Goal: Answer question/provide support

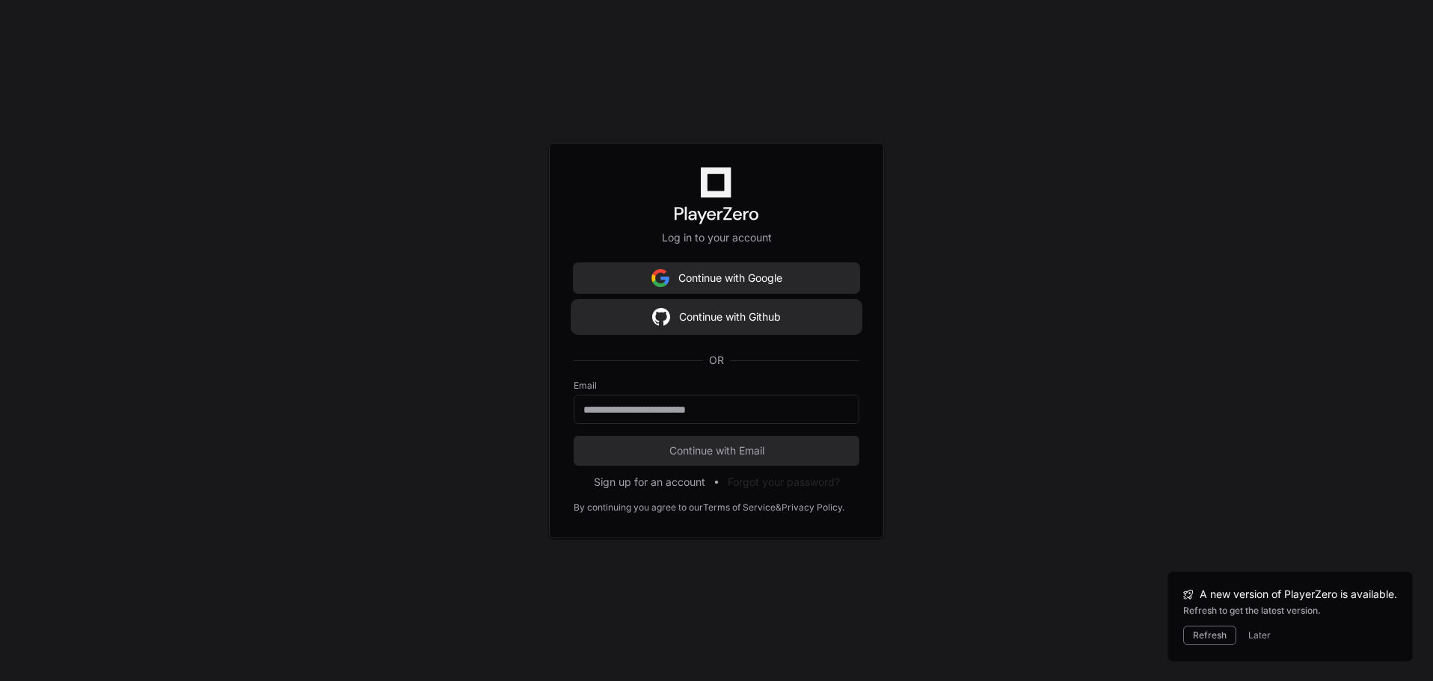
click at [684, 327] on button "Continue with Github" at bounding box center [717, 317] width 286 height 30
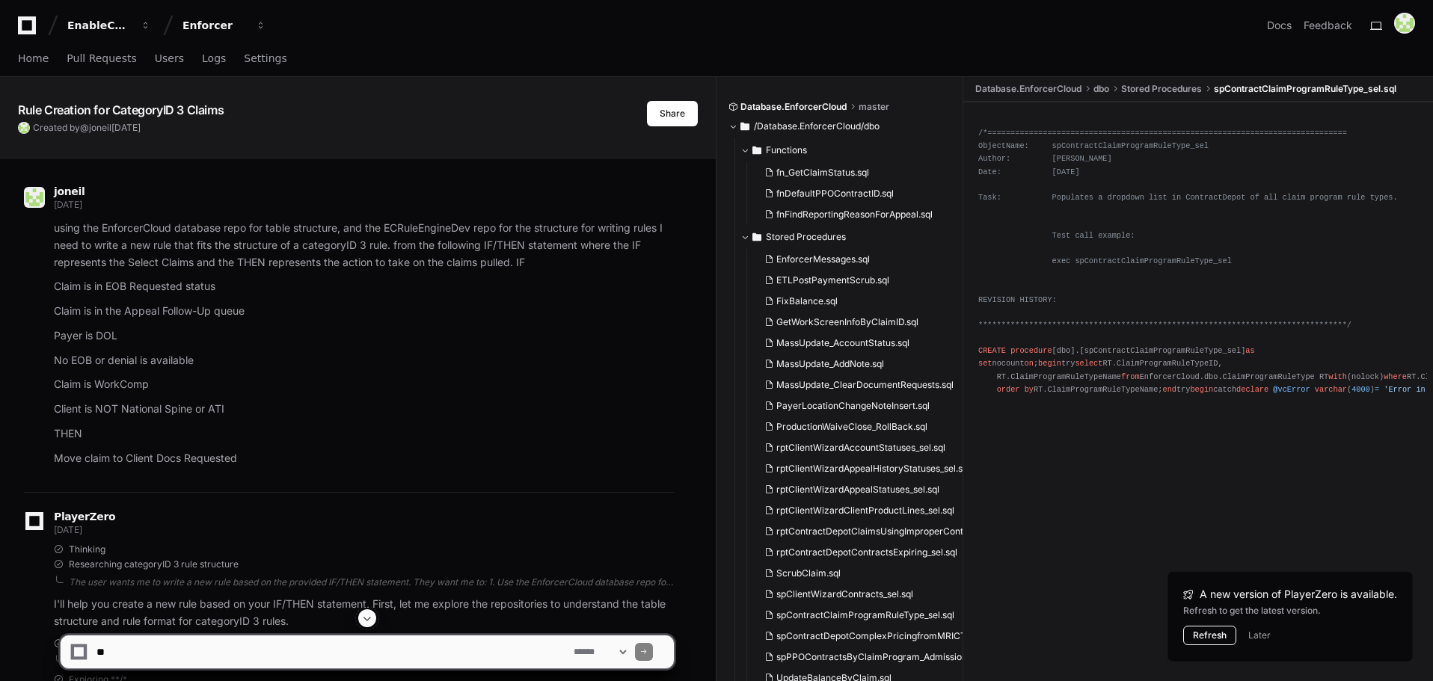
click at [1220, 637] on button "Refresh" at bounding box center [1209, 635] width 53 height 19
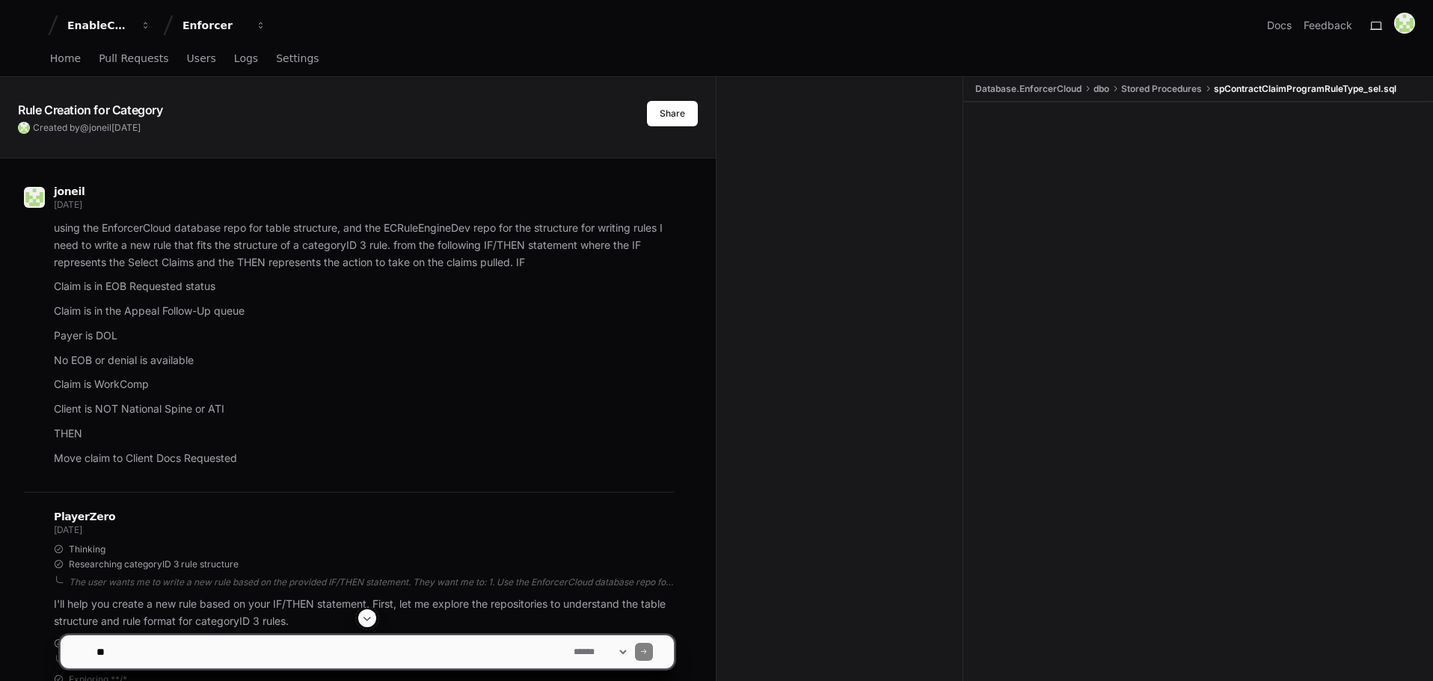
scroll to position [1122, 0]
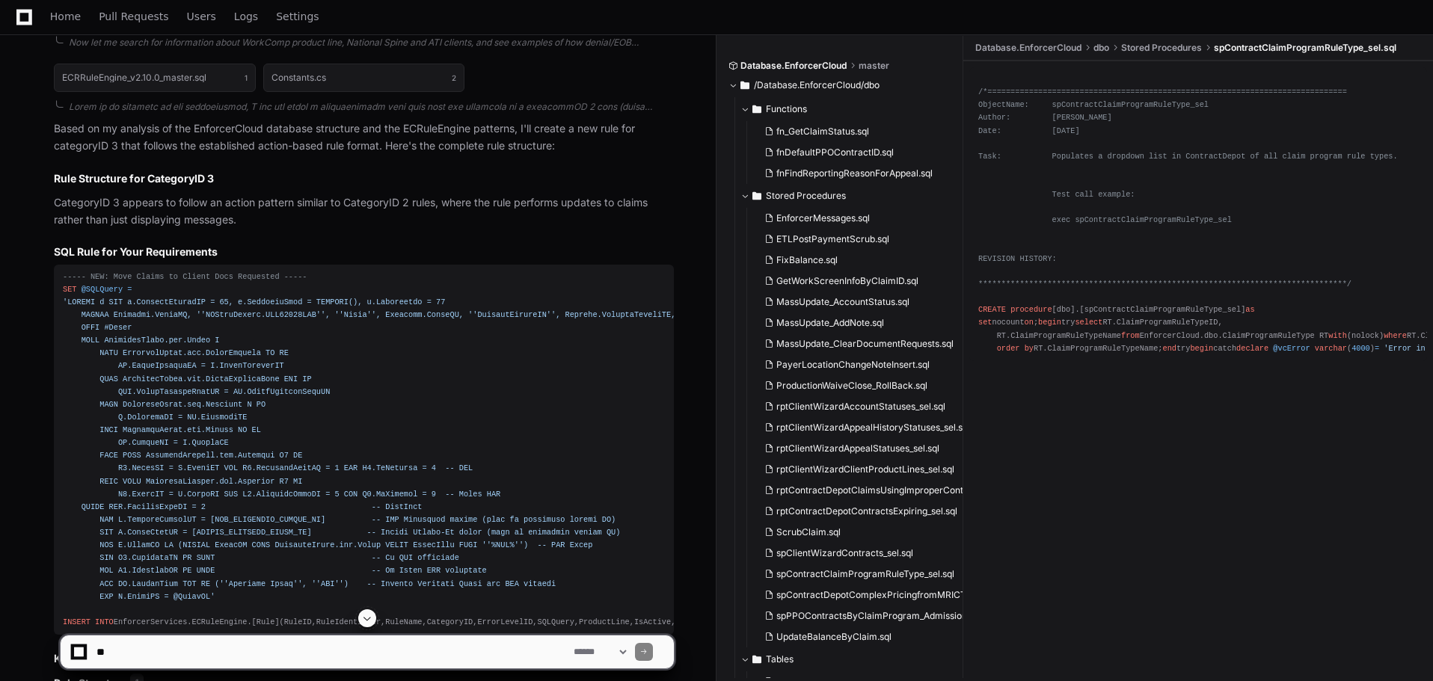
click at [369, 620] on span at bounding box center [367, 618] width 12 height 12
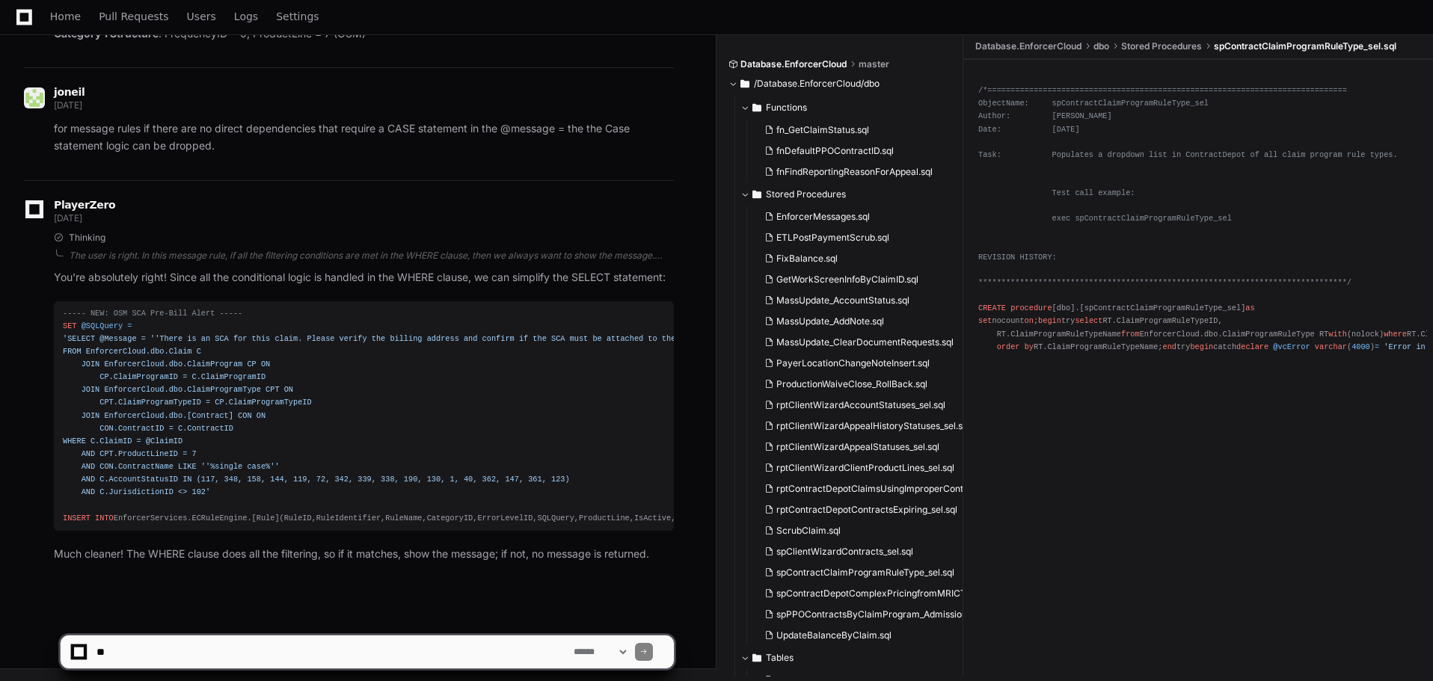
scroll to position [71911, 0]
click at [339, 657] on textarea at bounding box center [331, 652] width 477 height 33
paste textarea "**********"
type textarea "**********"
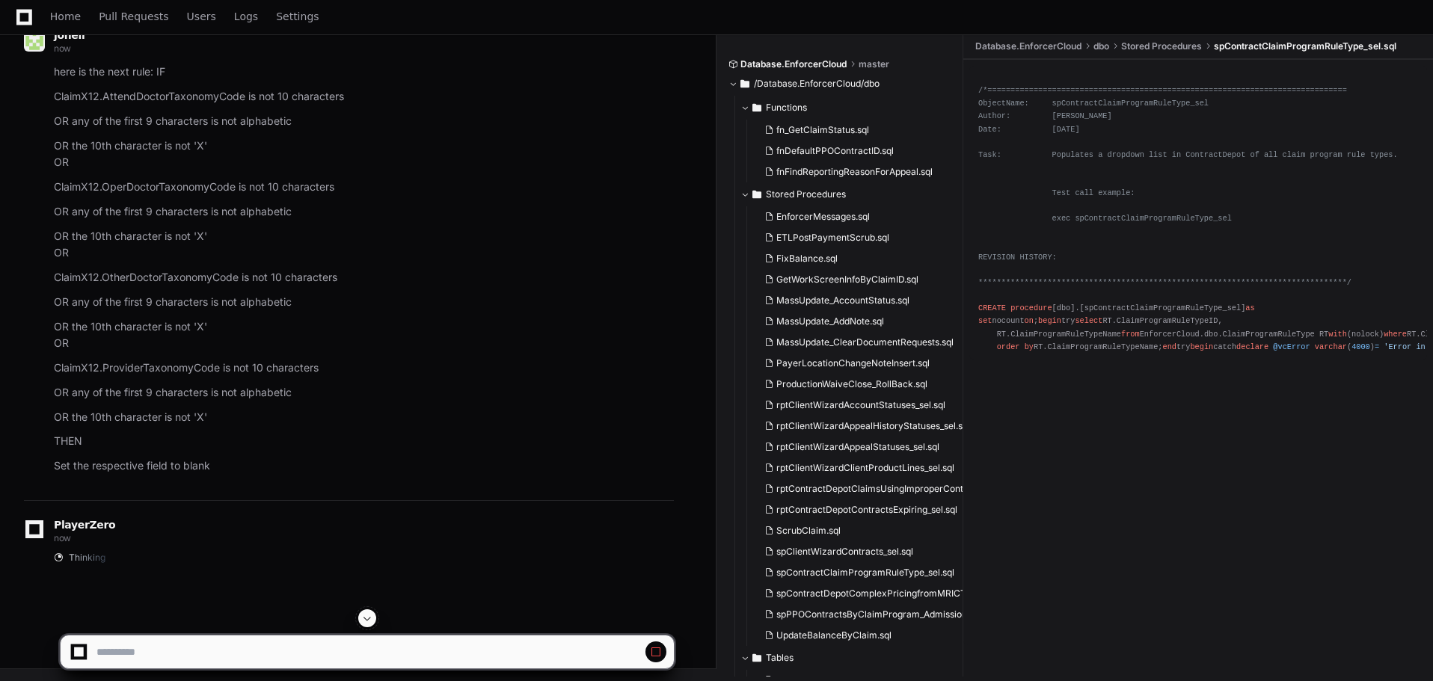
scroll to position [72488, 0]
click at [654, 651] on span at bounding box center [656, 652] width 12 height 12
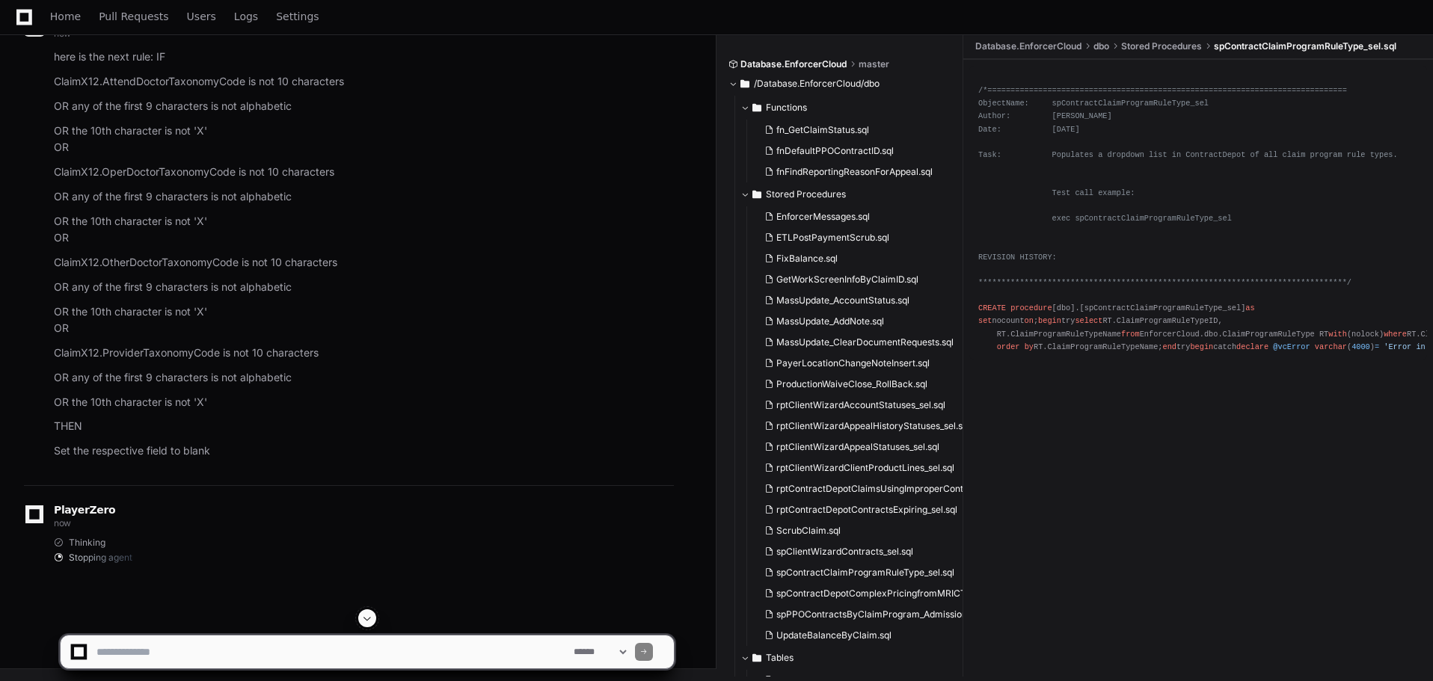
click at [333, 654] on textarea at bounding box center [331, 652] width 477 height 33
click at [247, 653] on textarea at bounding box center [331, 652] width 477 height 33
click at [272, 654] on textarea at bounding box center [331, 652] width 477 height 33
drag, startPoint x: 272, startPoint y: 654, endPoint x: 100, endPoint y: 646, distance: 172.2
click at [100, 646] on textarea at bounding box center [331, 652] width 477 height 33
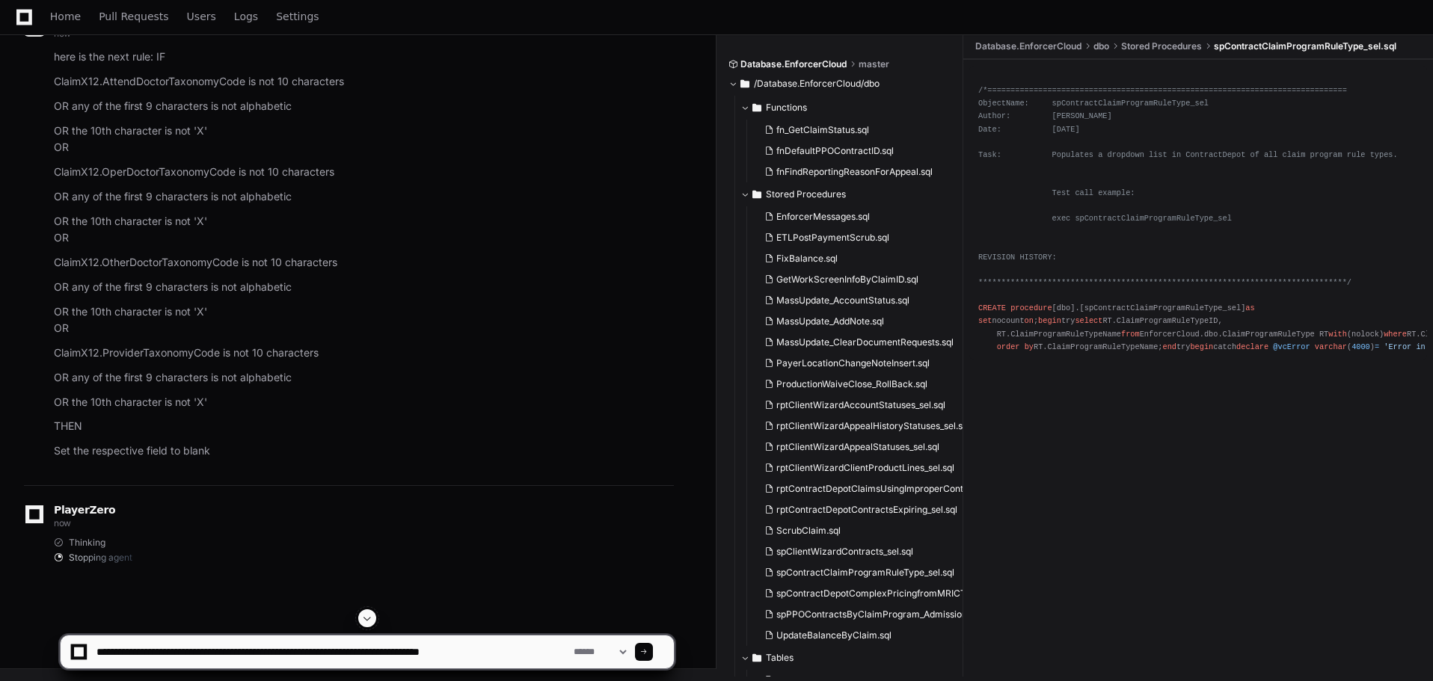
type textarea "**********"
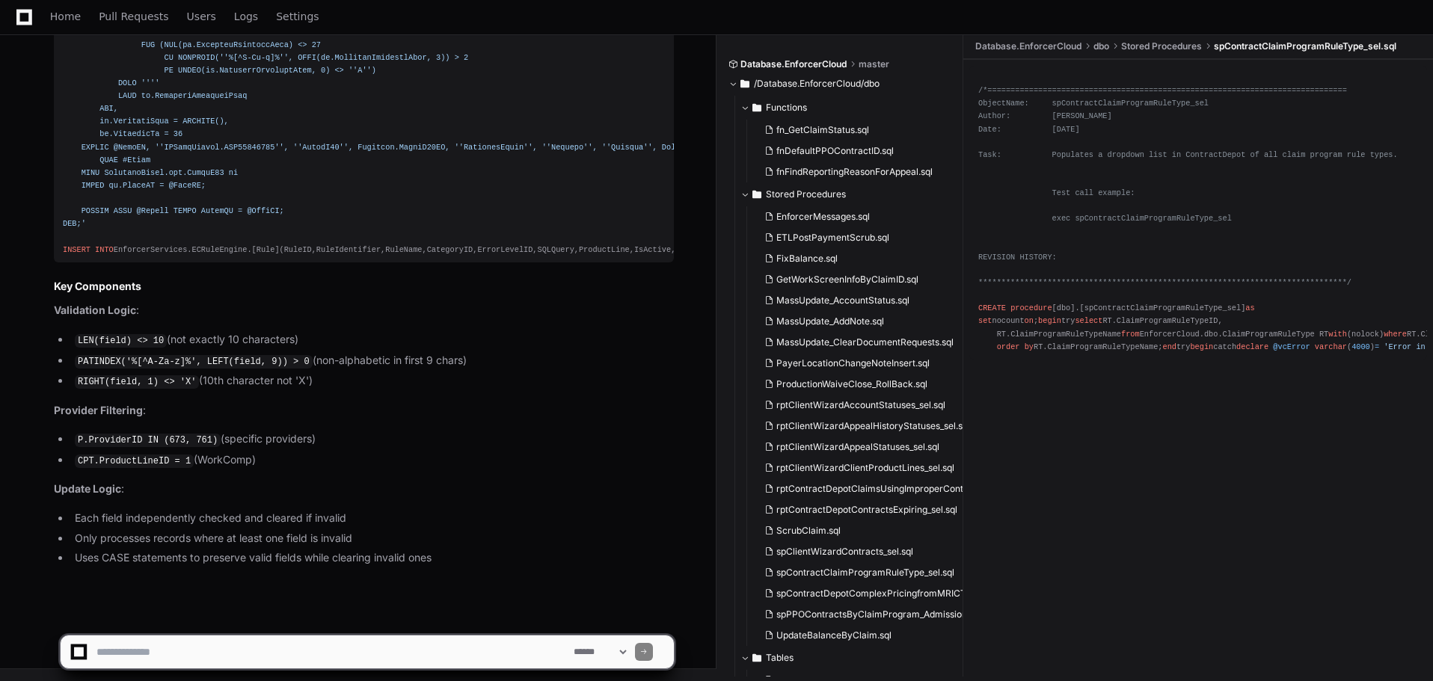
scroll to position [74011, 0]
click at [271, 648] on textarea at bounding box center [331, 652] width 477 height 33
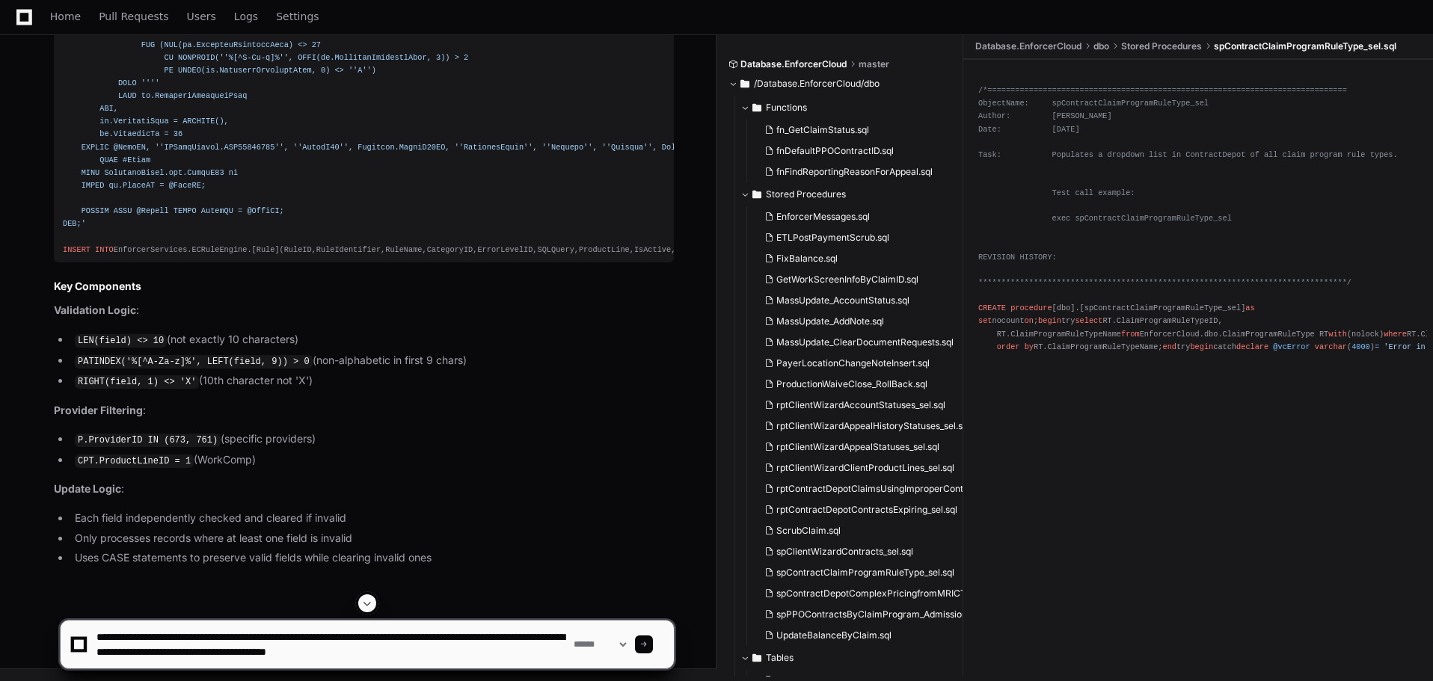
type textarea "**********"
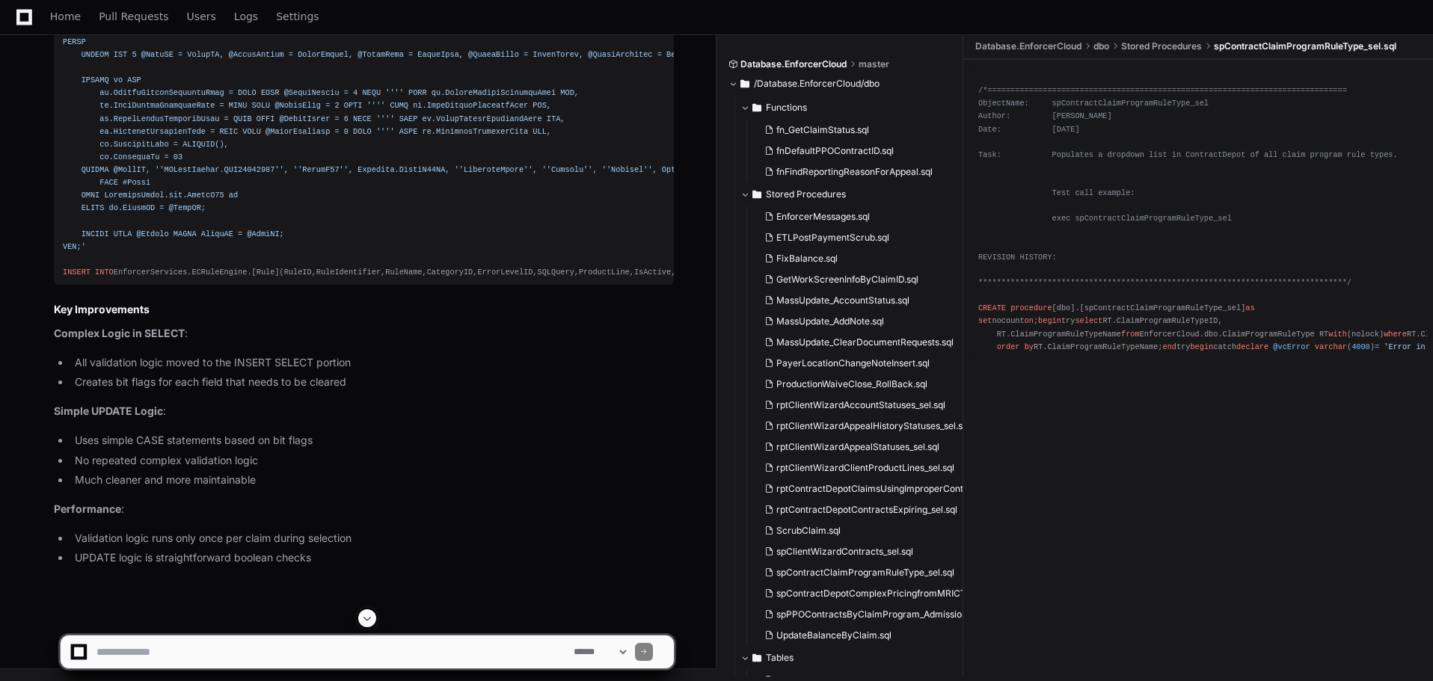
scroll to position [75332, 0]
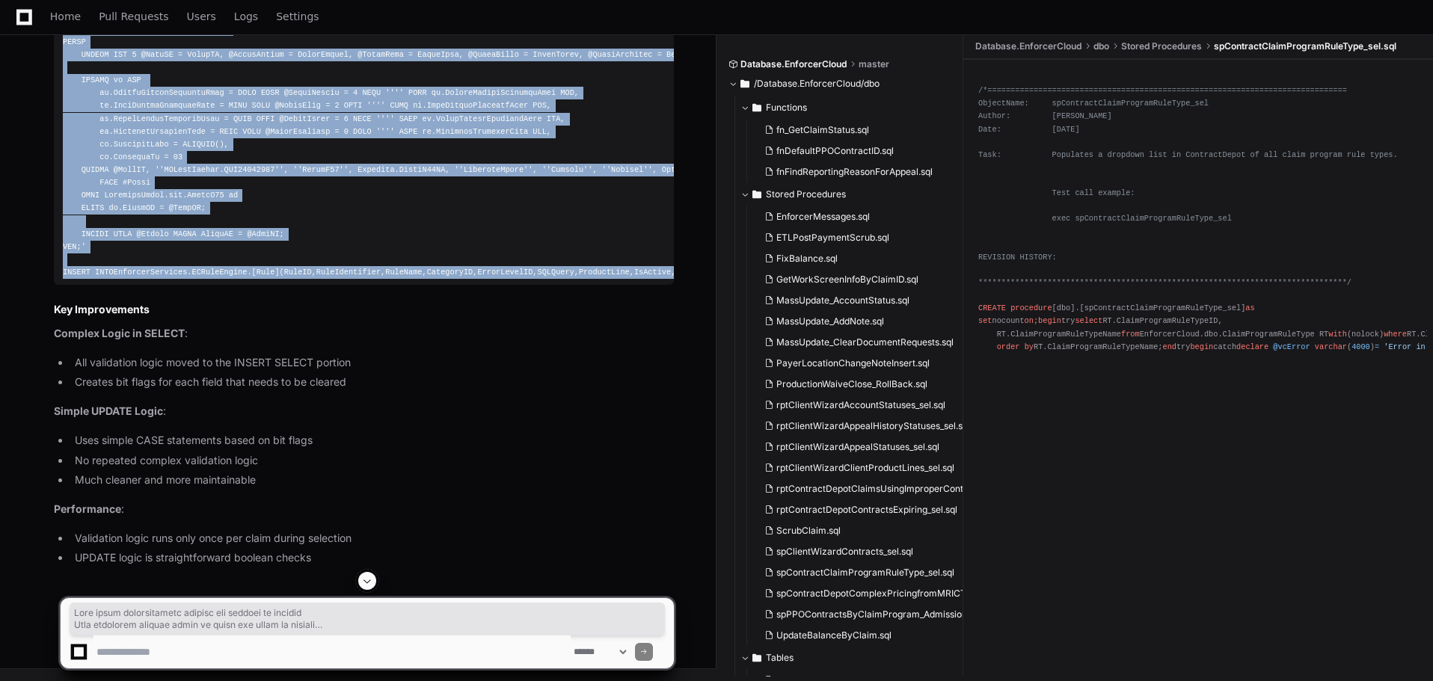
scroll to position [74482, 0]
drag, startPoint x: 455, startPoint y: 550, endPoint x: 40, endPoint y: 336, distance: 466.2
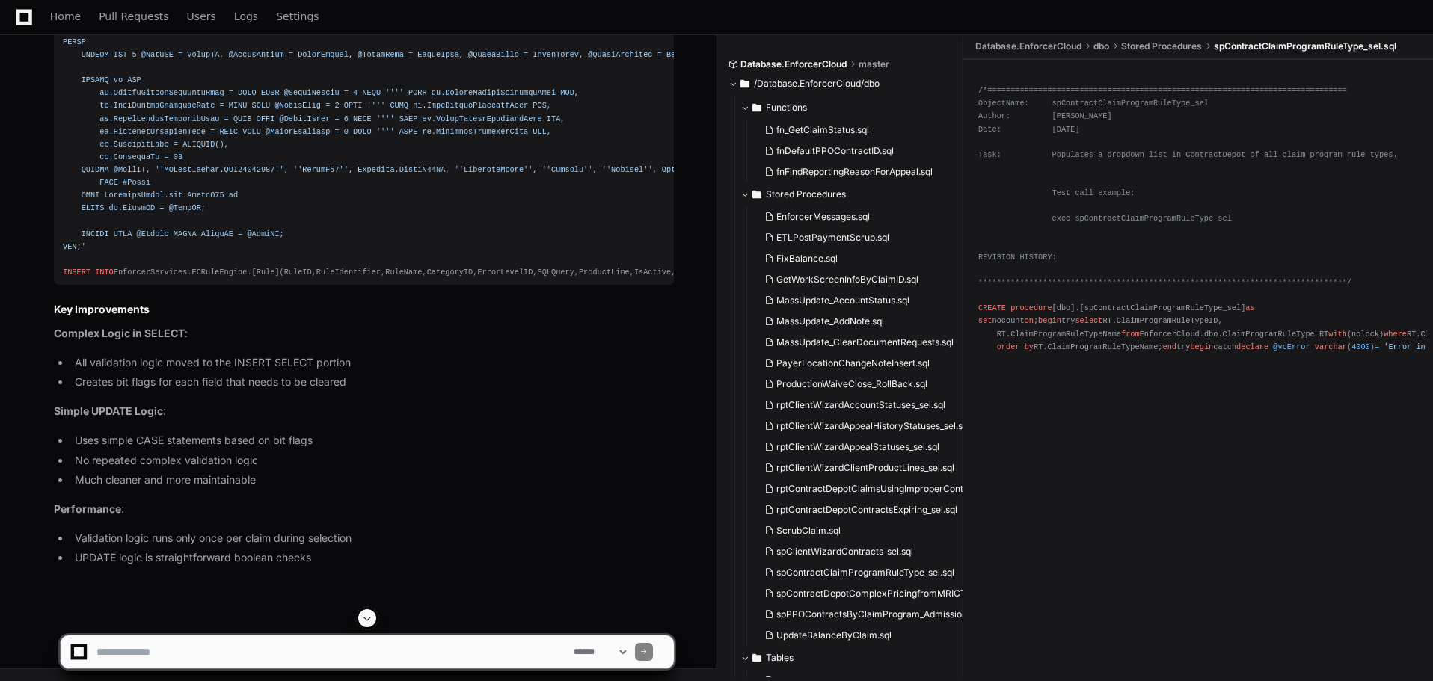
click at [227, 654] on textarea at bounding box center [331, 652] width 477 height 33
type textarea "*"
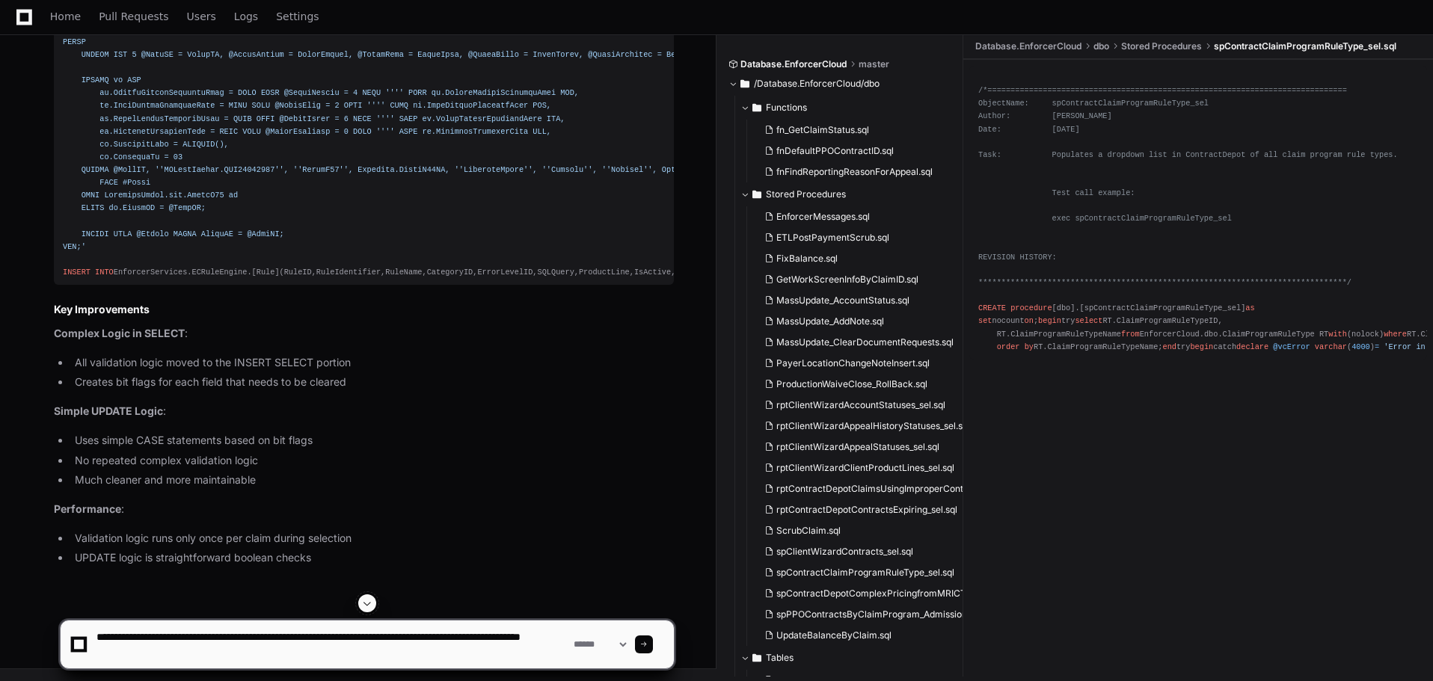
type textarea "**********"
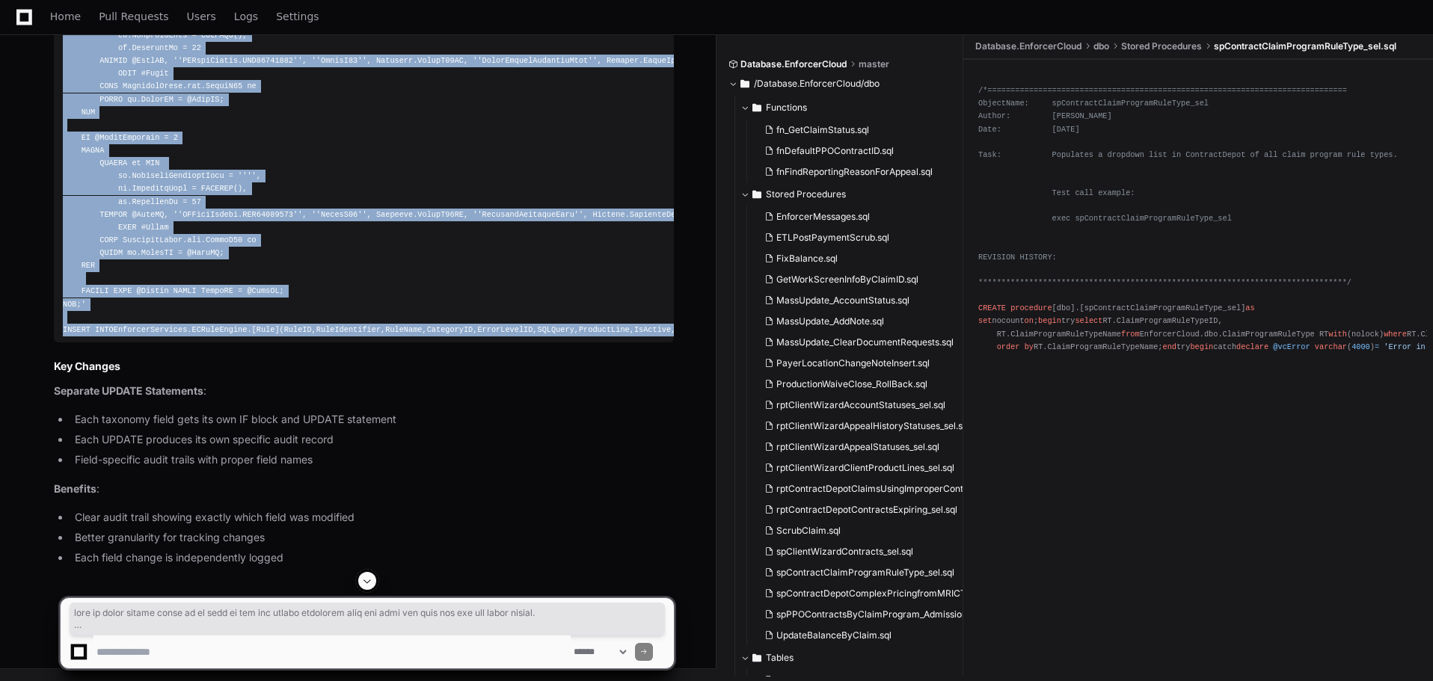
scroll to position [75964, 0]
drag, startPoint x: 468, startPoint y: 547, endPoint x: 61, endPoint y: 416, distance: 427.3
copy div "----- NEW: WorkComp Taxonomy Code Validation ----- SET @SQLQuery = 'DECLARE @Cl…"
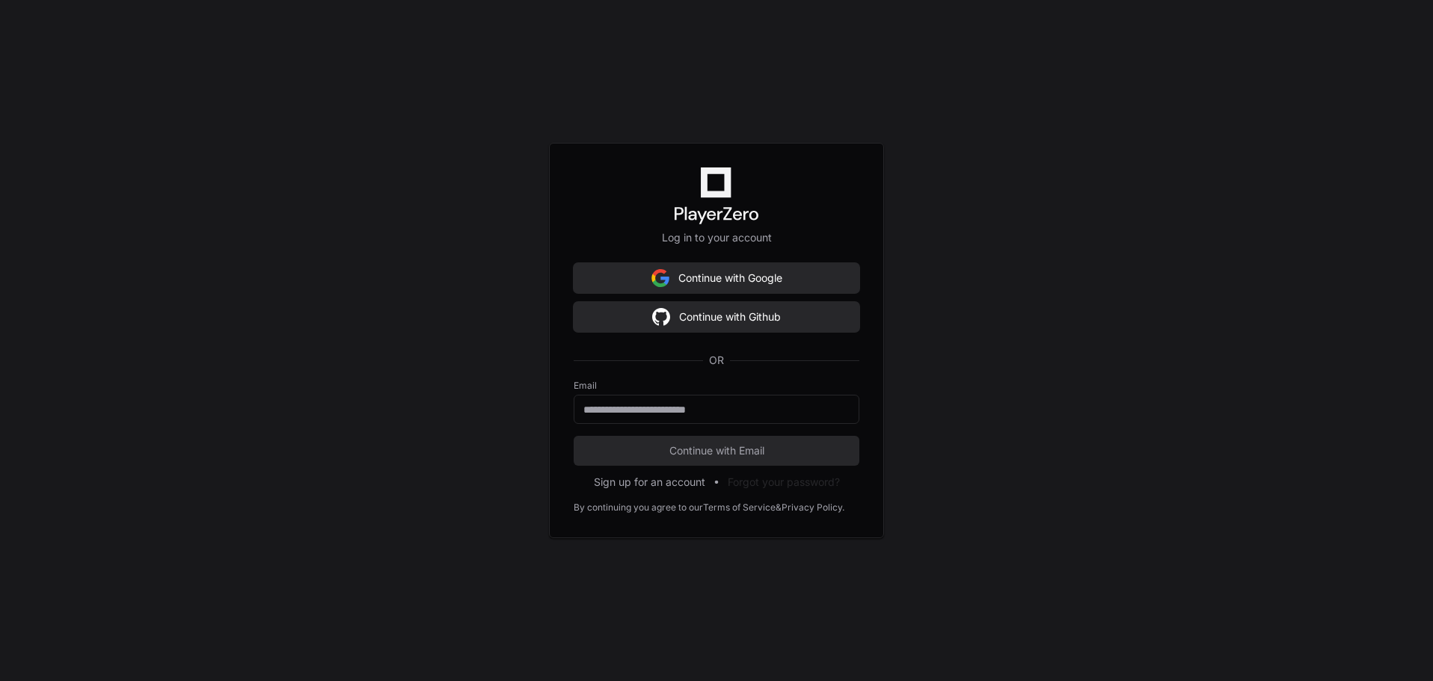
scroll to position [33232, 0]
click at [670, 316] on button "Continue with Github" at bounding box center [717, 317] width 286 height 30
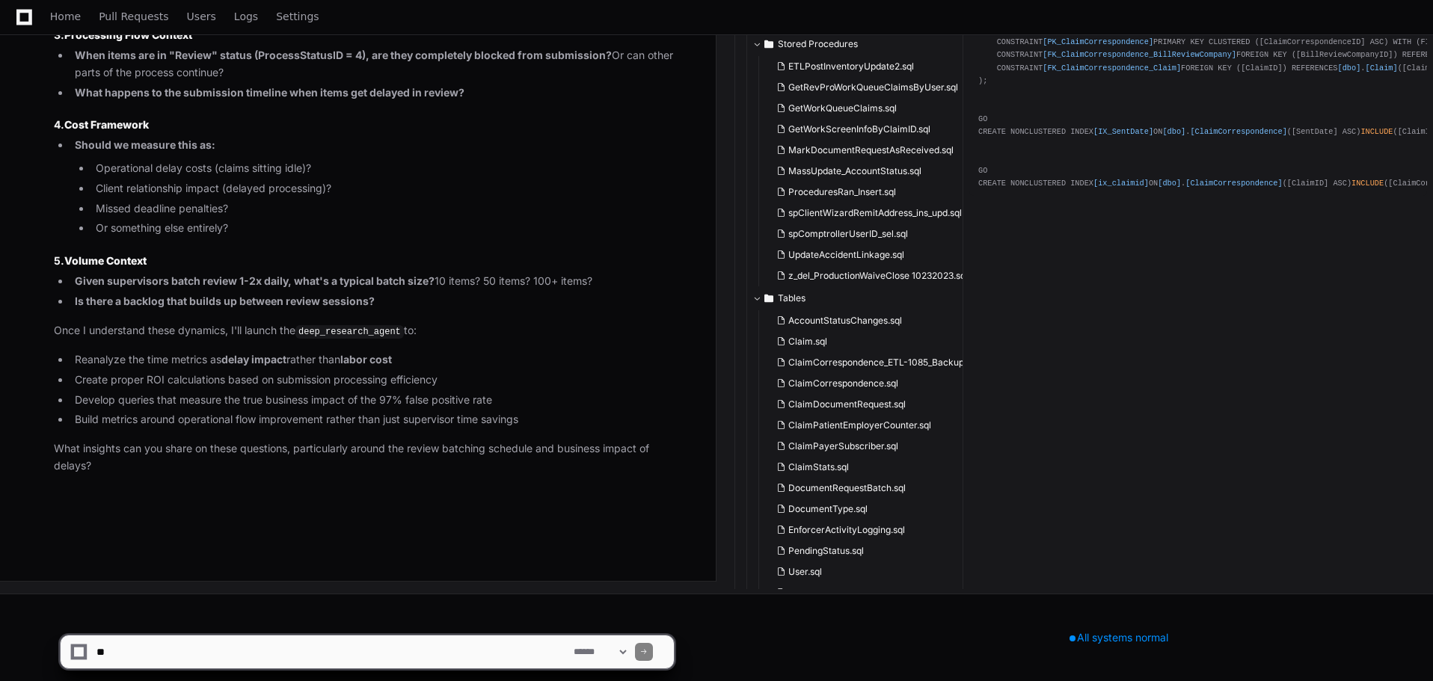
scroll to position [33309, 0]
